Goal: Information Seeking & Learning: Learn about a topic

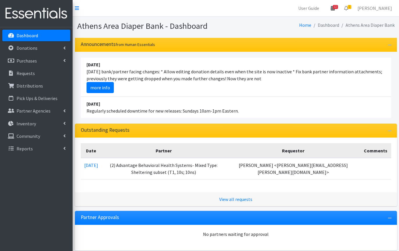
click at [340, 10] on link "12" at bounding box center [332, 8] width 13 height 12
click at [310, 31] on link "View Calendar" at bounding box center [299, 32] width 81 height 11
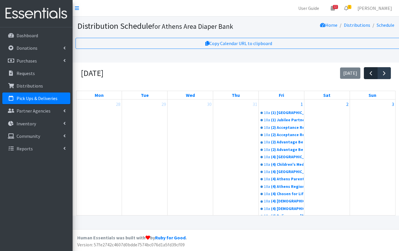
click at [371, 73] on span "button" at bounding box center [371, 73] width 7 height 7
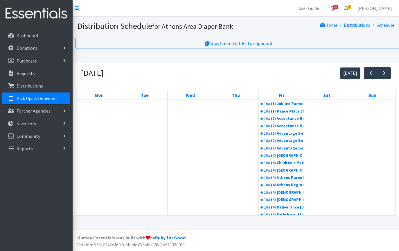
scroll to position [39, 0]
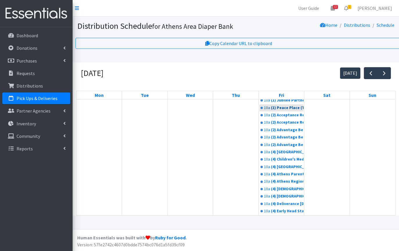
click at [283, 108] on div "(1) Peace Place (T1, 5)" at bounding box center [287, 108] width 33 height 6
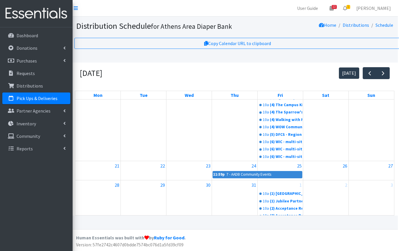
scroll to position [287, 0]
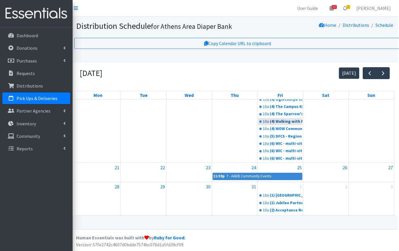
click at [292, 124] on div "(4) Walking with Moms in Need (sponsor: St. [PERSON_NAME]) ([MEDICAL_DATA], 75)" at bounding box center [286, 122] width 33 height 6
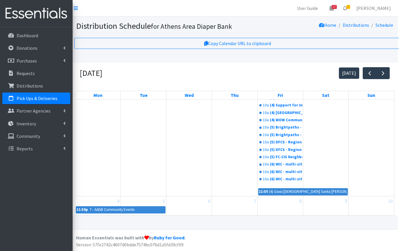
scroll to position [517, 0]
click at [386, 73] on span "button" at bounding box center [383, 73] width 7 height 7
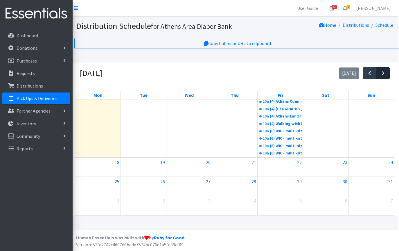
scroll to position [0, 0]
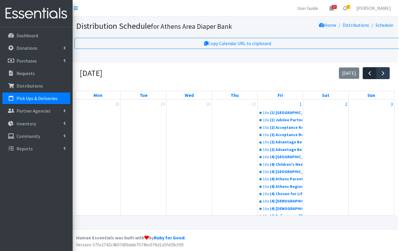
click at [368, 74] on span "button" at bounding box center [370, 73] width 7 height 7
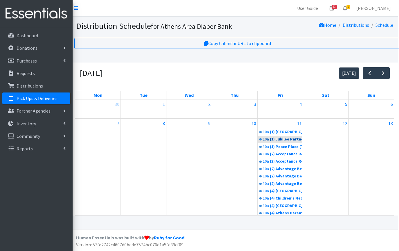
click at [295, 136] on link "10a (1) Jubilee Partners (T1, 10)" at bounding box center [280, 139] width 44 height 7
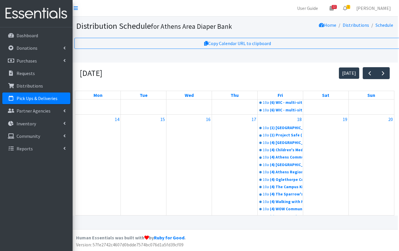
scroll to position [205, 0]
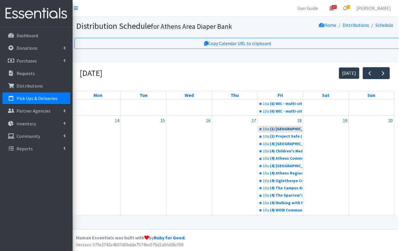
click at [273, 132] on div "(1) [GEOGRAPHIC_DATA] Area Homeless Shelter (T1, 15)" at bounding box center [286, 129] width 33 height 6
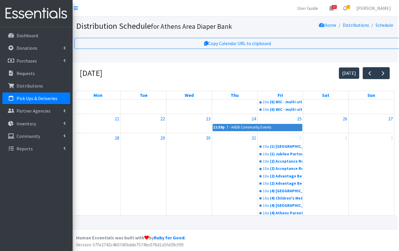
scroll to position [337, 0]
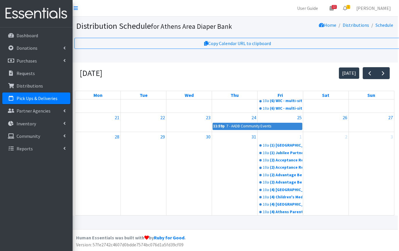
click at [226, 129] on div "7 - AADB Community Events" at bounding box center [249, 126] width 46 height 6
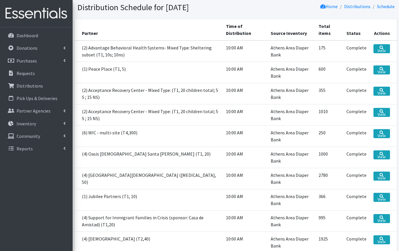
scroll to position [20, 0]
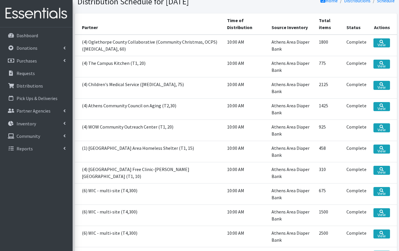
scroll to position [22, 0]
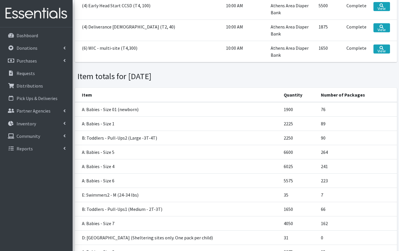
scroll to position [551, 0]
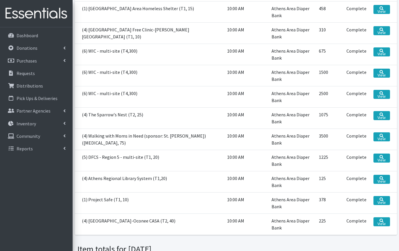
scroll to position [165, 0]
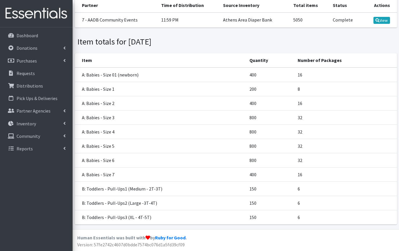
scroll to position [39, 0]
